Goal: Transaction & Acquisition: Purchase product/service

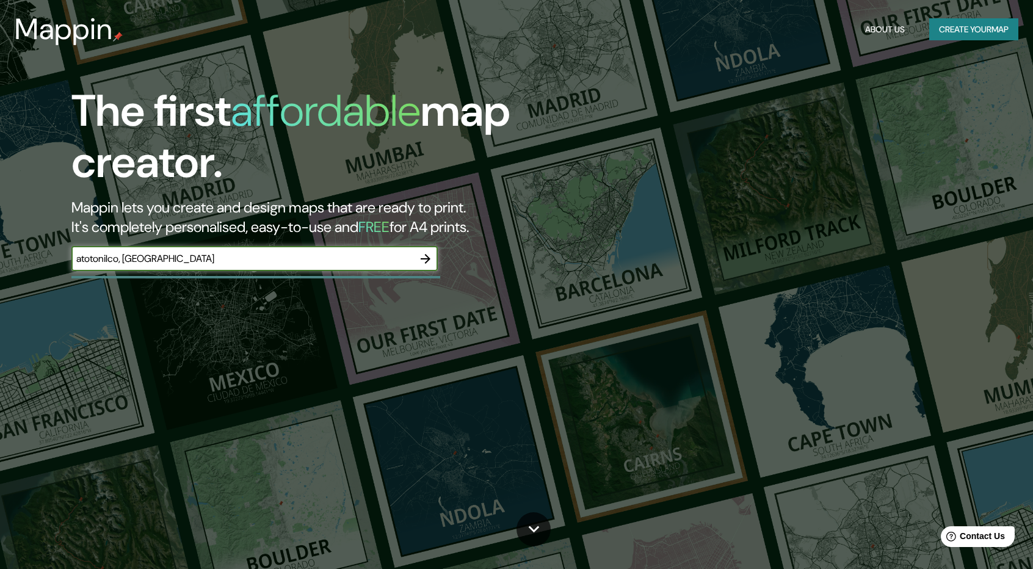
type input "atotonilco, [GEOGRAPHIC_DATA]"
click at [427, 258] on icon "button" at bounding box center [426, 259] width 10 height 10
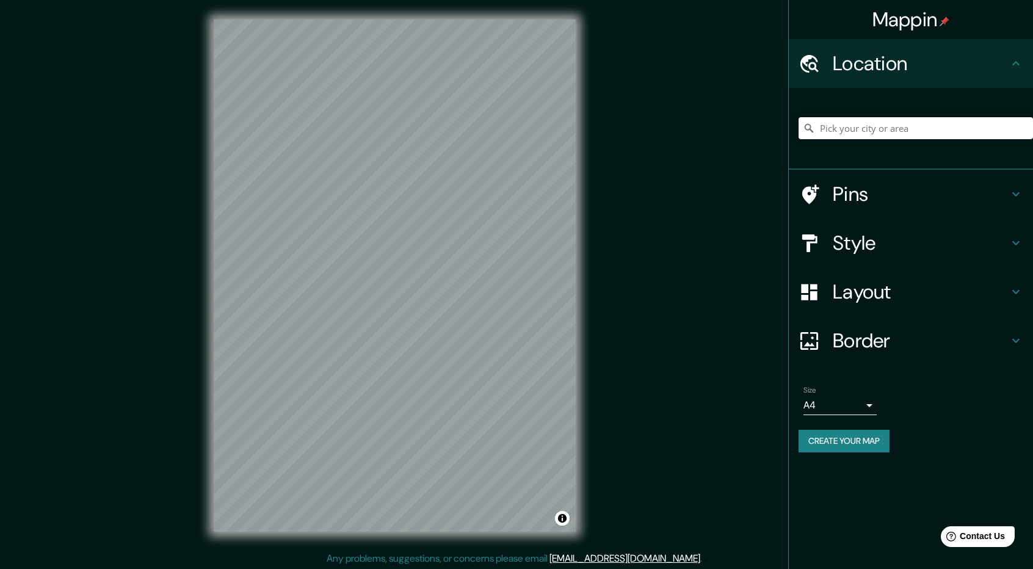
click at [872, 126] on input "Pick your city or area" at bounding box center [916, 128] width 234 height 22
click at [950, 141] on div "atotonilco [GEOGRAPHIC_DATA] Atotonilco [GEOGRAPHIC_DATA], [GEOGRAPHIC_DATA], […" at bounding box center [916, 128] width 234 height 61
click at [950, 136] on input "atotonilco [GEOGRAPHIC_DATA]" at bounding box center [916, 128] width 234 height 22
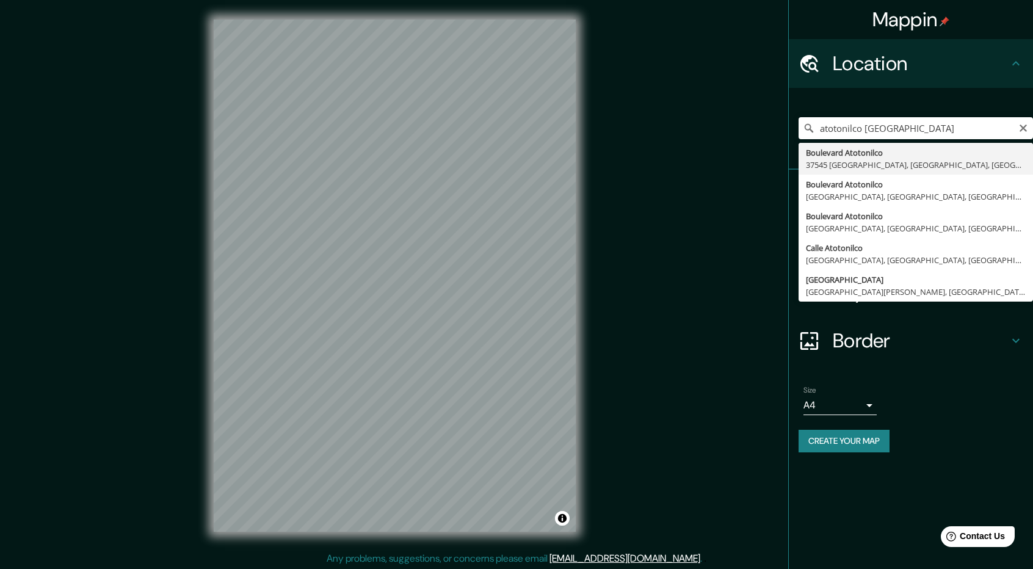
type input "[GEOGRAPHIC_DATA], [GEOGRAPHIC_DATA], [GEOGRAPHIC_DATA], [GEOGRAPHIC_DATA]"
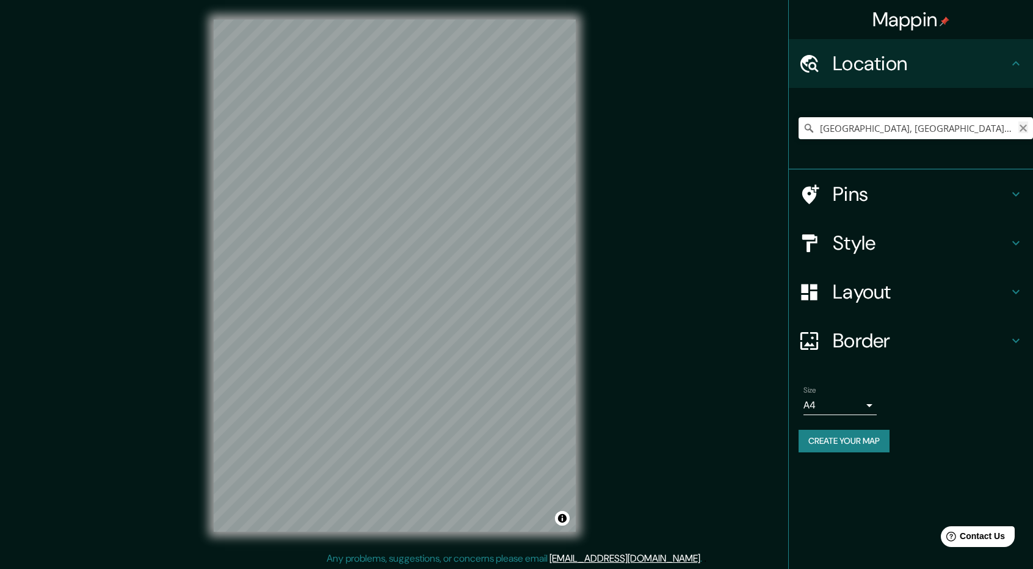
click at [1022, 125] on icon "Clear" at bounding box center [1023, 128] width 10 height 10
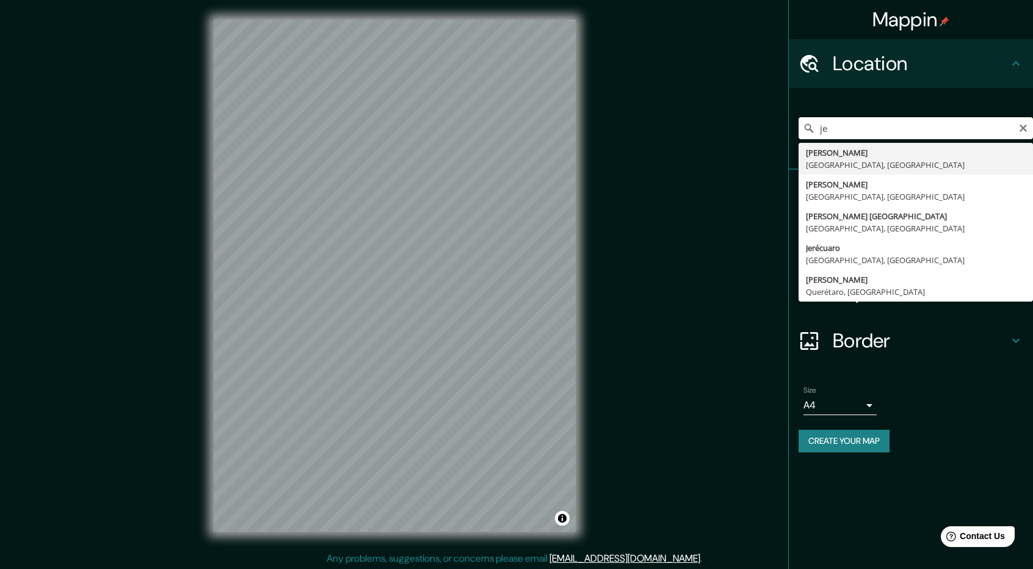
type input "j"
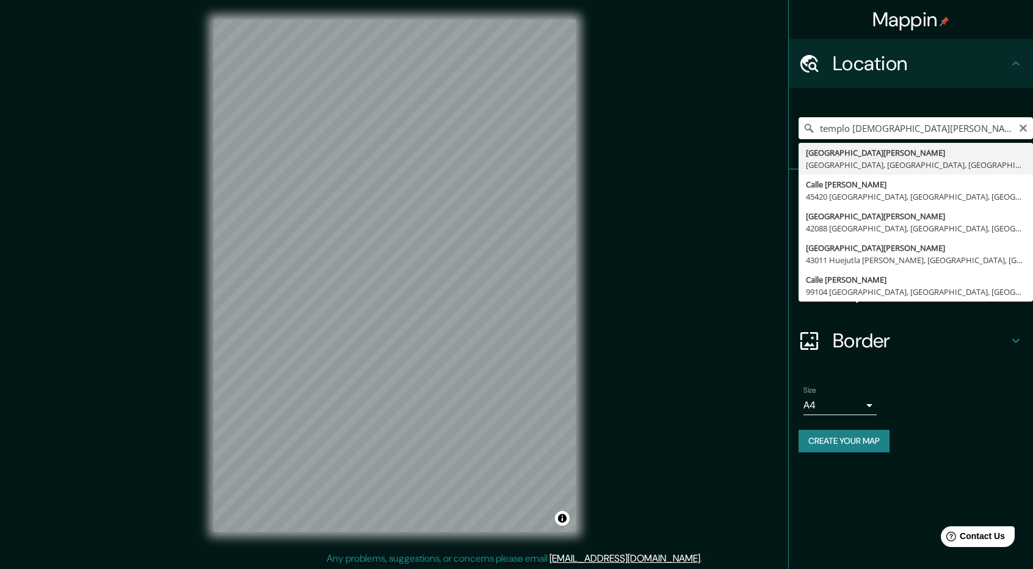
type input "templo [DEMOGRAPHIC_DATA][PERSON_NAME]"
click at [1027, 131] on icon "Clear" at bounding box center [1023, 128] width 10 height 10
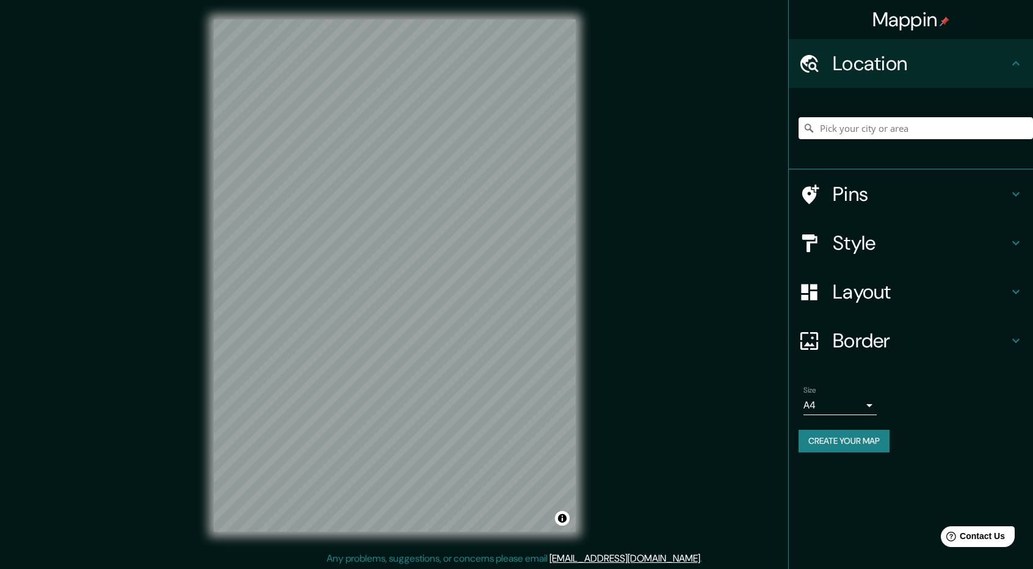
paste input "Atotonilco 37893 Gto."
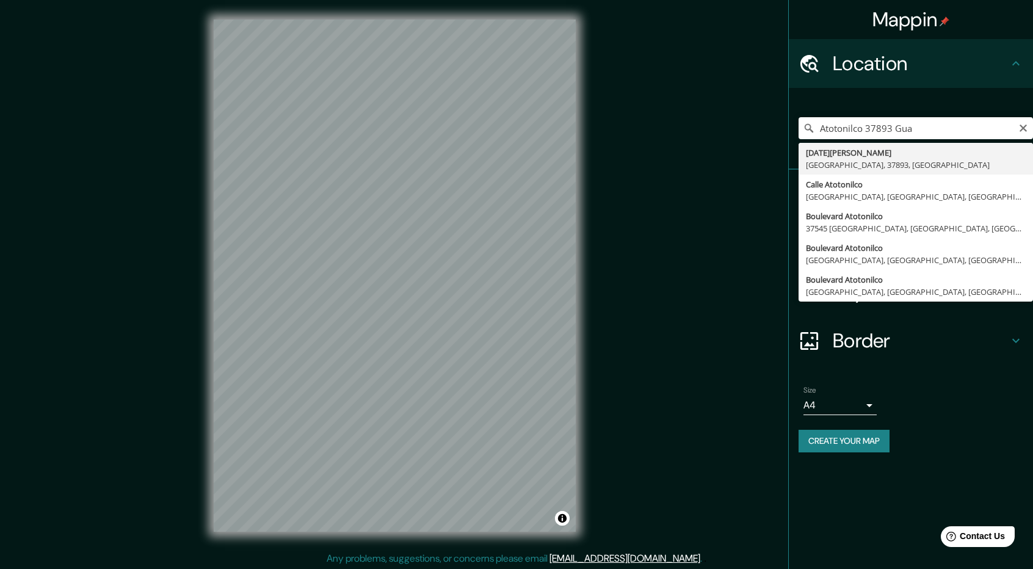
type input "[DATE][GEOGRAPHIC_DATA][PERSON_NAME], [GEOGRAPHIC_DATA], [GEOGRAPHIC_DATA], [GE…"
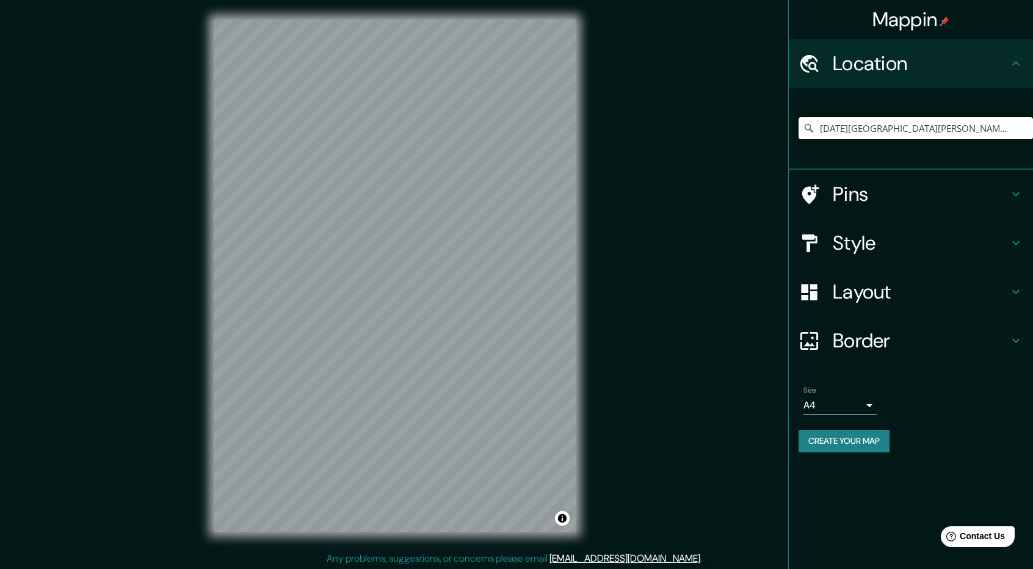
click at [1015, 242] on icon at bounding box center [1016, 243] width 15 height 15
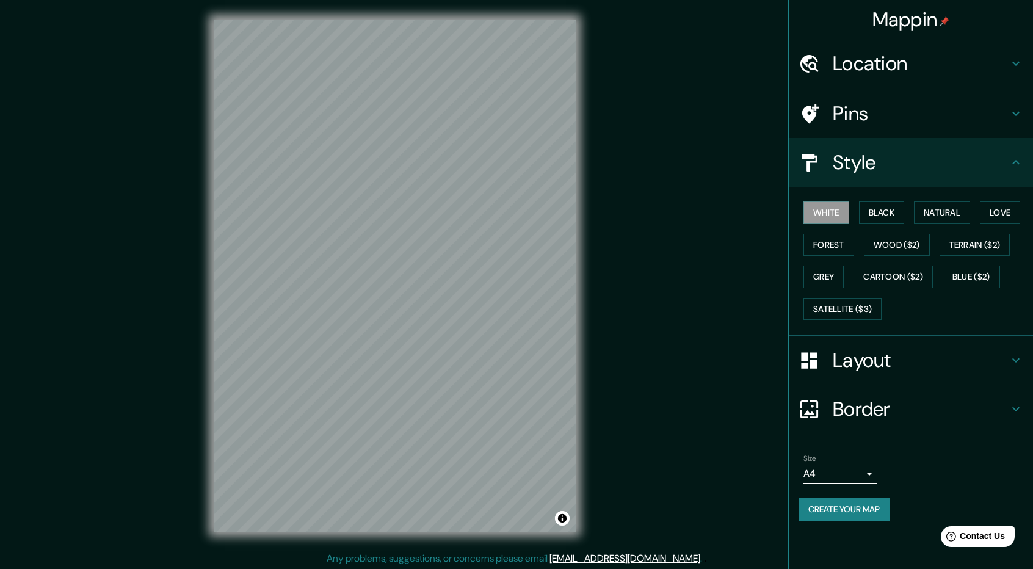
click at [1000, 200] on div "White Black Natural Love Forest Wood ($2) Terrain ($2) Grey Cartoon ($2) Blue (…" at bounding box center [916, 261] width 234 height 128
click at [1005, 216] on button "Love" at bounding box center [1000, 212] width 40 height 23
click at [674, 258] on div "Mappin Location [DATE][GEOGRAPHIC_DATA][PERSON_NAME], [GEOGRAPHIC_DATA], [GEOGR…" at bounding box center [516, 285] width 1033 height 571
